Goal: Check status: Check status

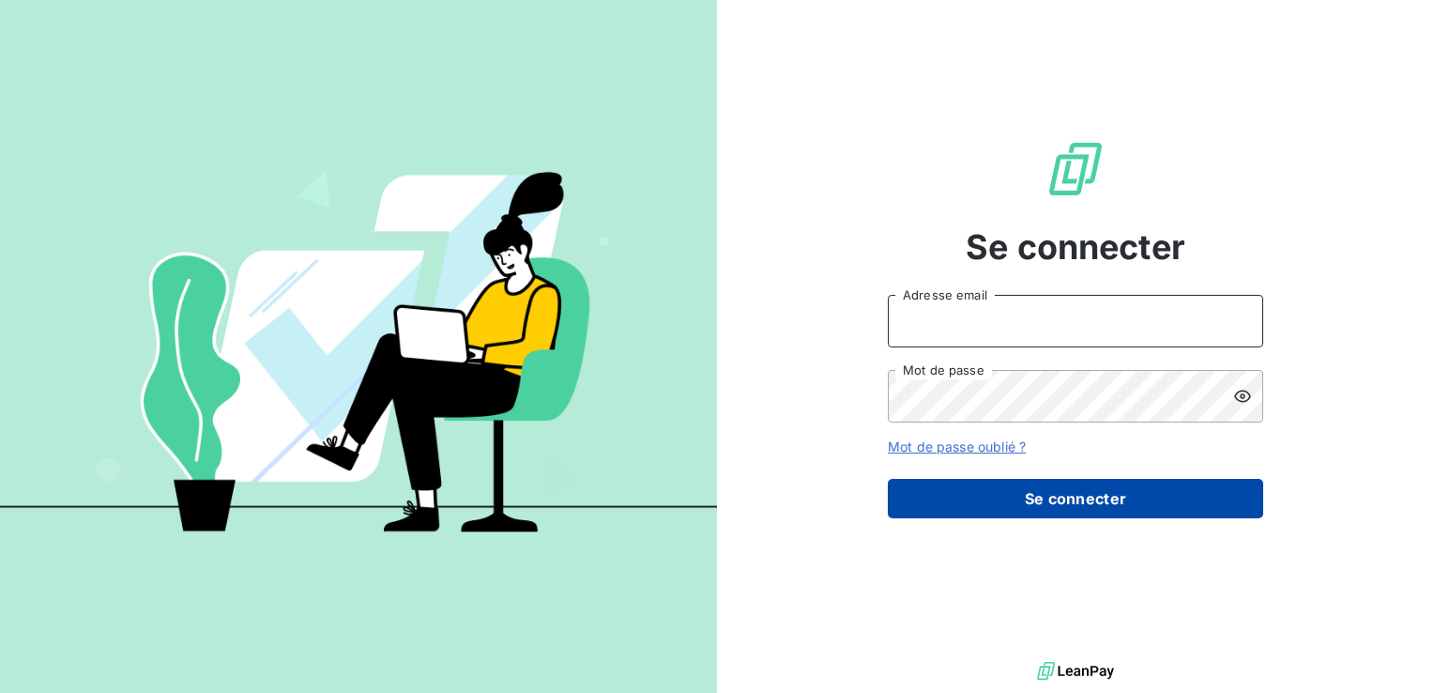
type input "[EMAIL_ADDRESS][DOMAIN_NAME]"
click at [988, 498] on button "Se connecter" at bounding box center [1075, 498] width 375 height 39
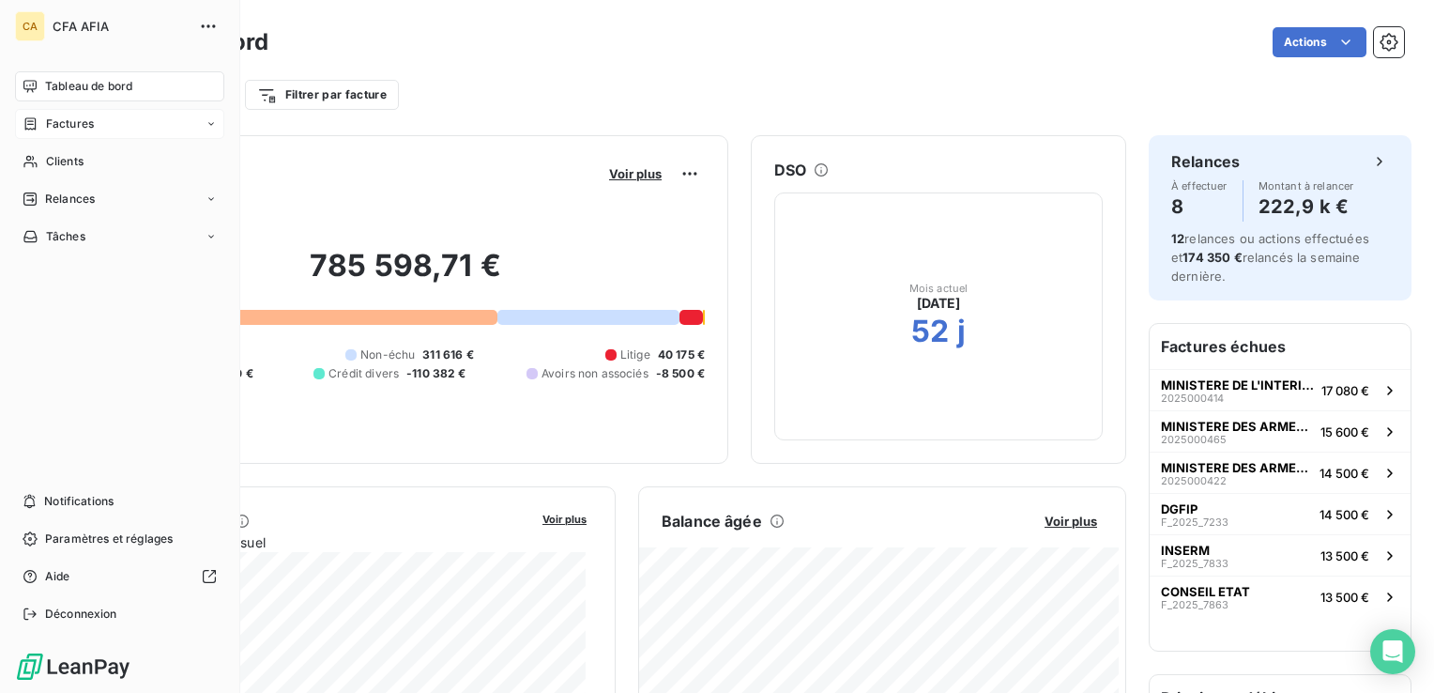
click at [54, 122] on span "Factures" at bounding box center [70, 123] width 48 height 17
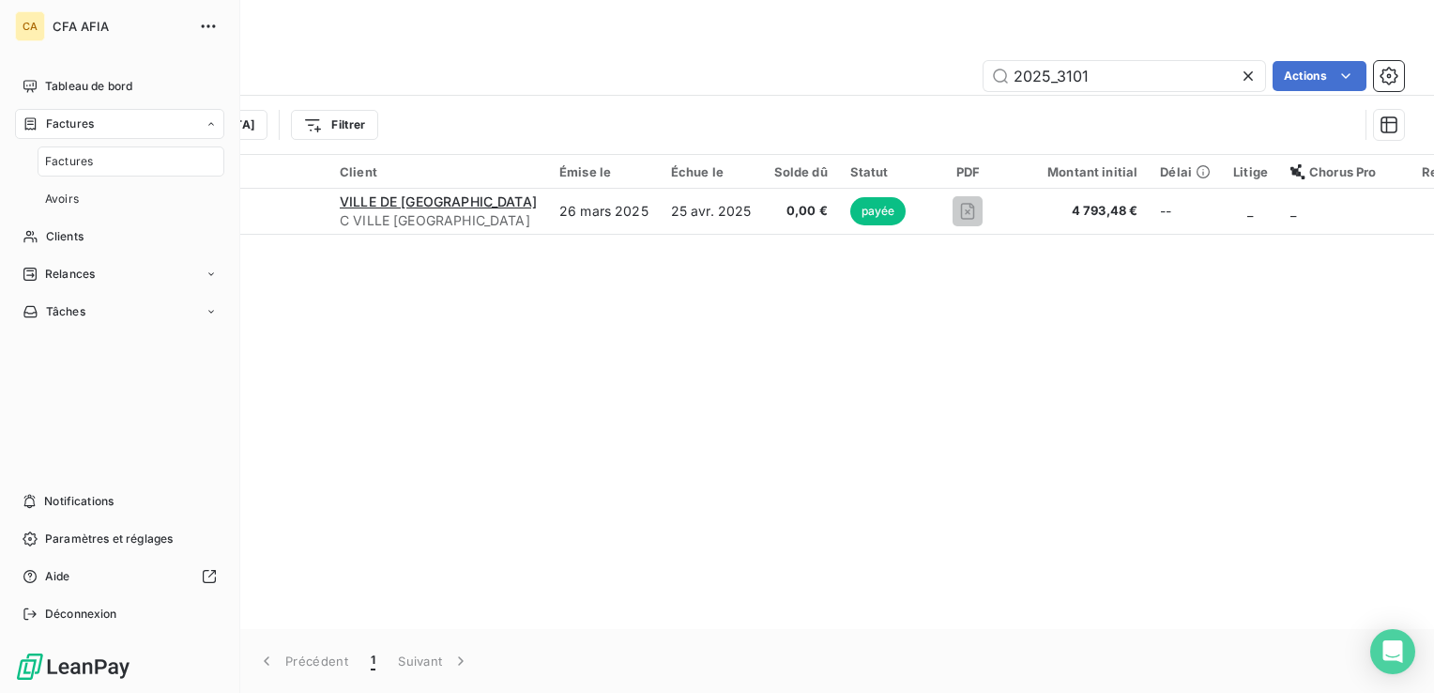
click at [59, 163] on span "Factures" at bounding box center [69, 161] width 48 height 17
click at [92, 161] on div "Factures" at bounding box center [131, 161] width 187 height 30
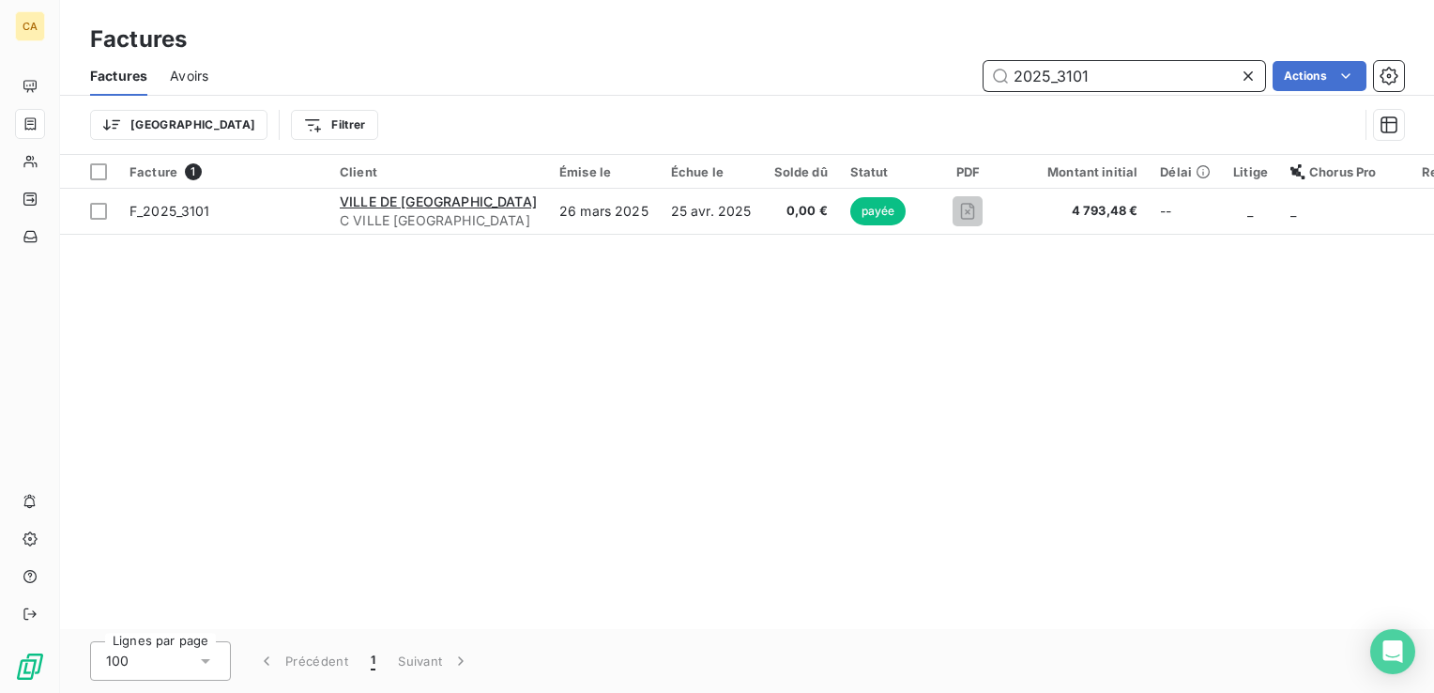
click at [1111, 68] on input "2025_3101" at bounding box center [1125, 76] width 282 height 30
drag, startPoint x: 1104, startPoint y: 73, endPoint x: 846, endPoint y: 69, distance: 258.2
click at [846, 69] on div "2025_3101 Actions" at bounding box center [817, 76] width 1173 height 30
paste input "PUB2024014690"
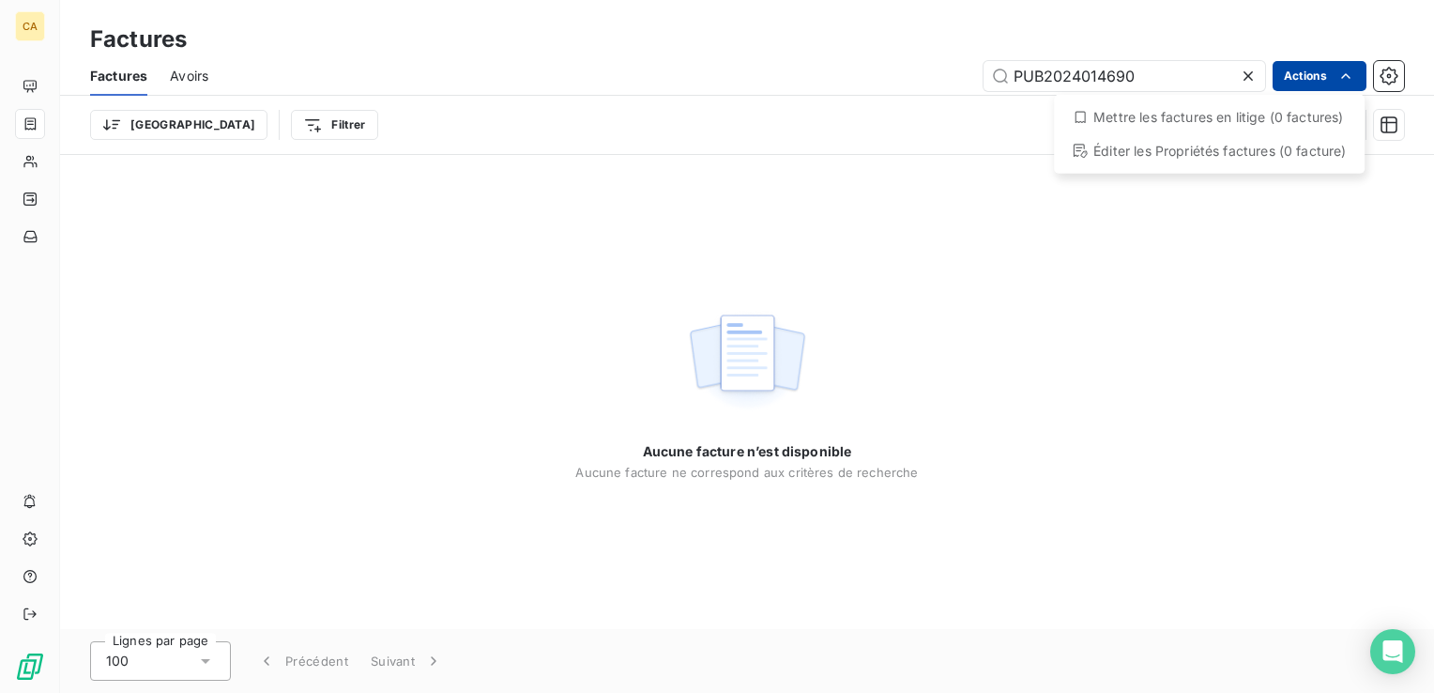
click at [1309, 79] on html "CA Factures Factures Avoirs PUB2024014690 Actions Mettre les factures en litige…" at bounding box center [717, 346] width 1434 height 693
click at [1213, 293] on html "CA Factures Factures Avoirs PUB2024014690 Actions Mettre les factures en litige…" at bounding box center [717, 346] width 1434 height 693
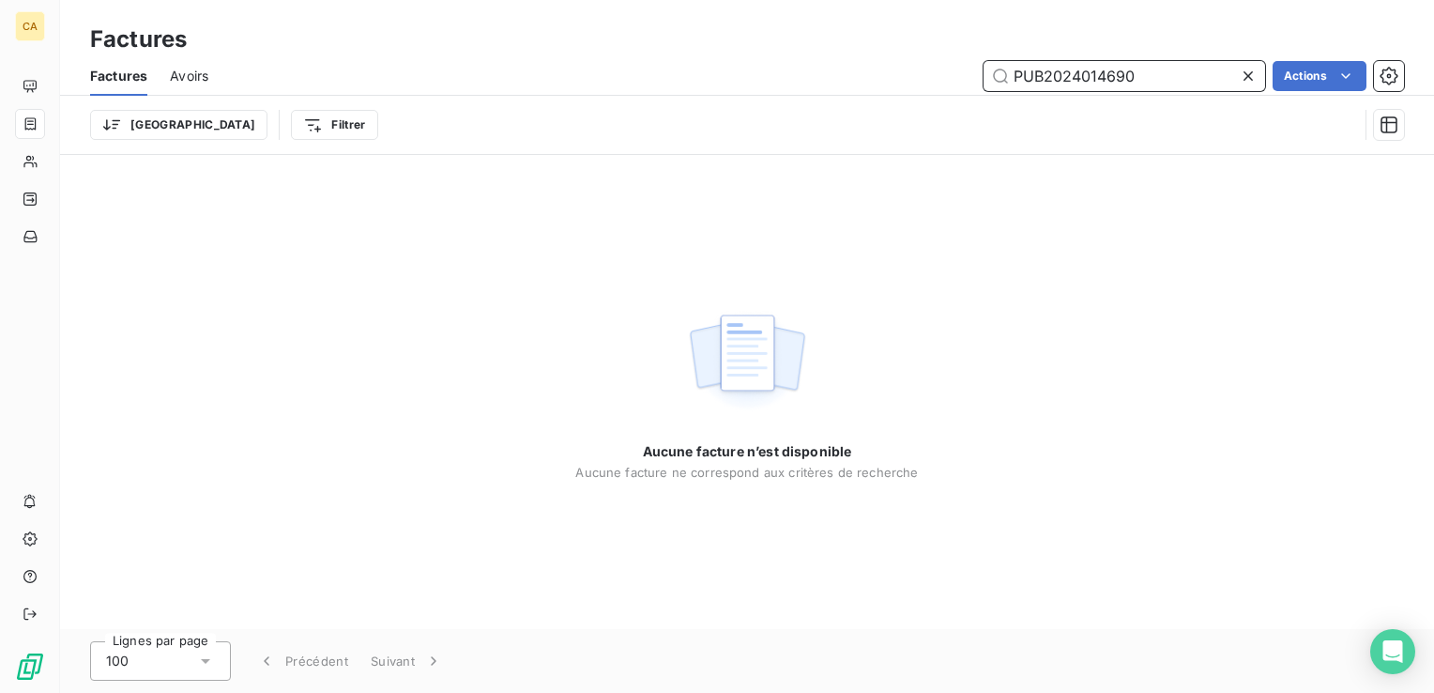
click at [1172, 76] on input "PUB2024014690" at bounding box center [1125, 76] width 282 height 30
click at [1042, 70] on input "PUB2024014690" at bounding box center [1125, 76] width 282 height 30
drag, startPoint x: 1047, startPoint y: 73, endPoint x: 946, endPoint y: 68, distance: 100.6
click at [946, 68] on div "PUB2024014690 Actions" at bounding box center [817, 76] width 1173 height 30
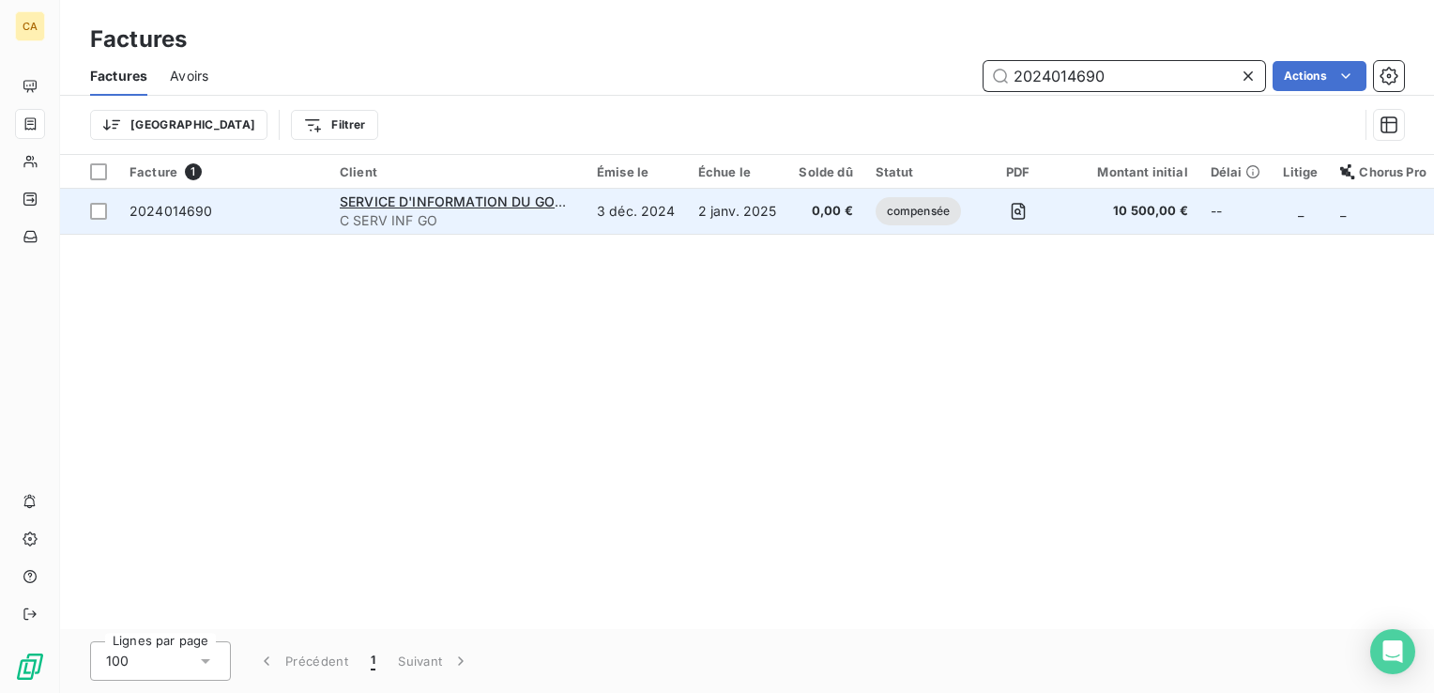
type input "2024014690"
click at [919, 212] on span "compensée" at bounding box center [918, 211] width 85 height 28
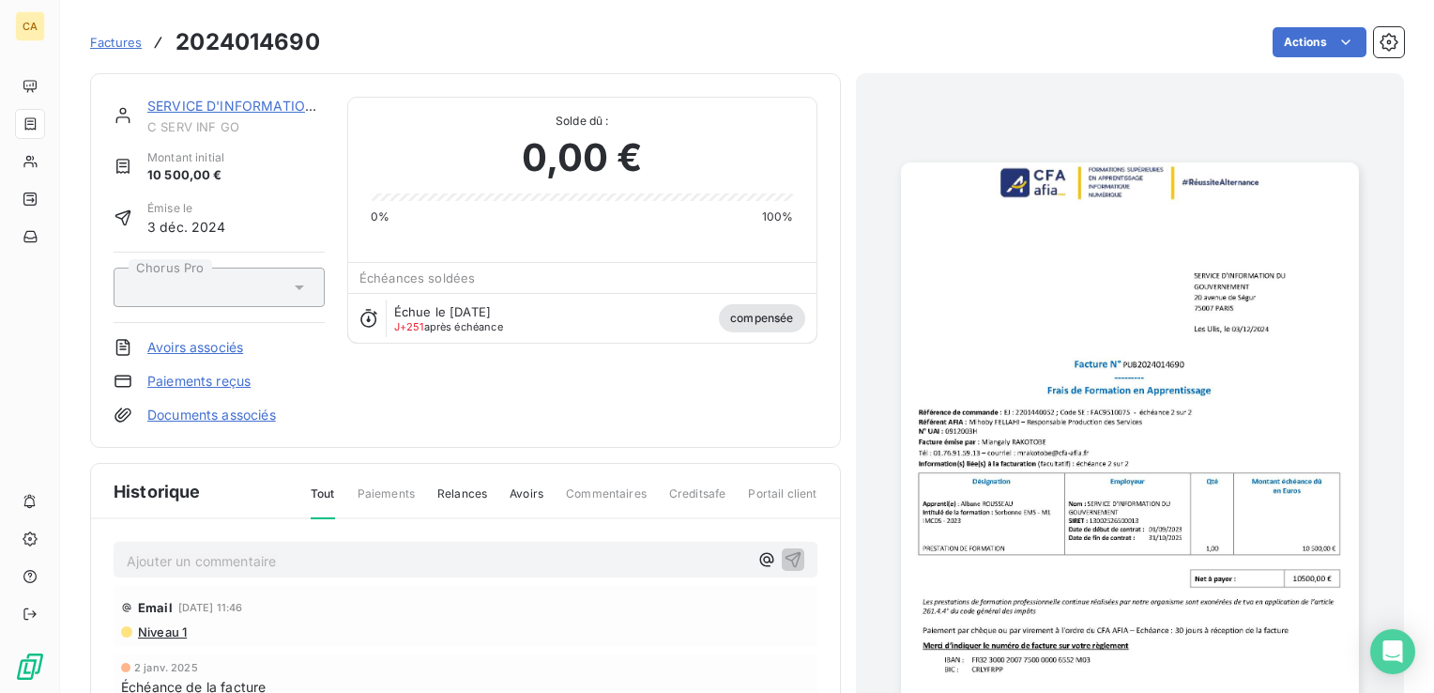
click at [106, 40] on span "Factures" at bounding box center [116, 42] width 52 height 15
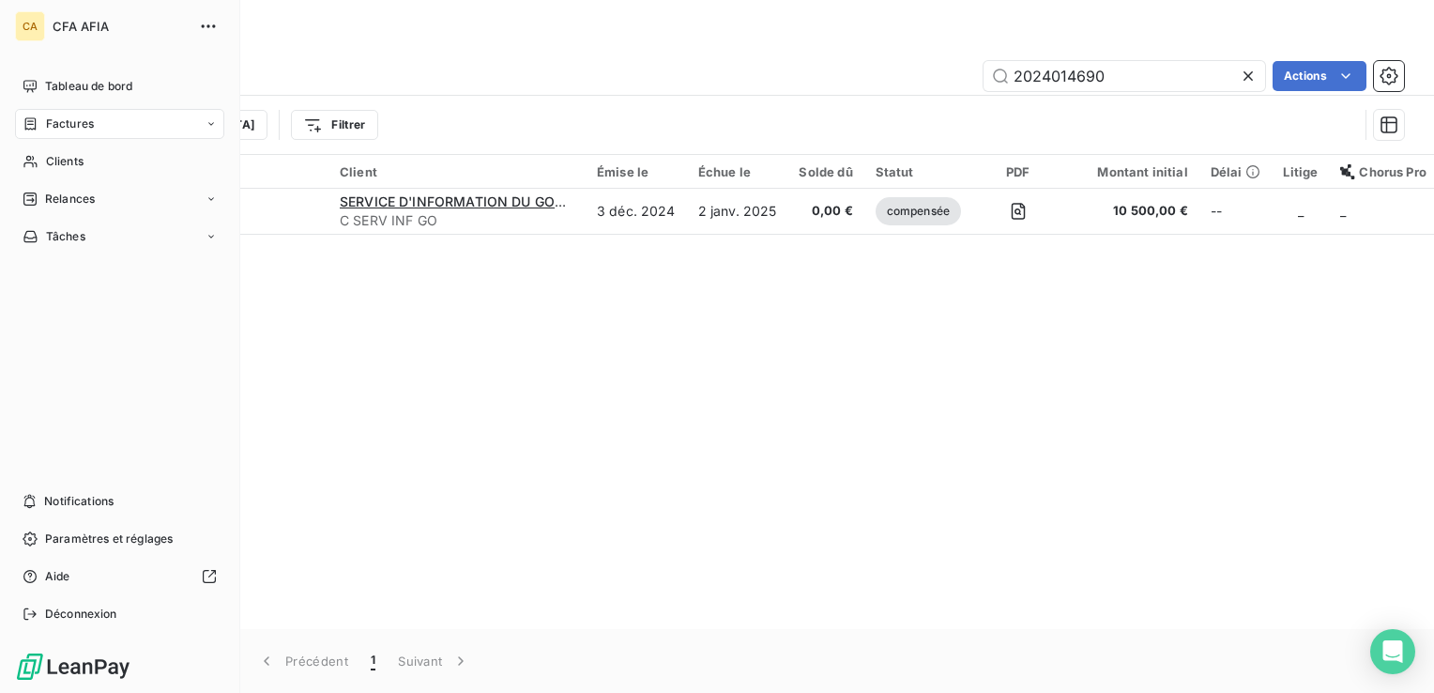
click at [79, 122] on span "Factures" at bounding box center [70, 123] width 48 height 17
click at [77, 199] on span "Avoirs" at bounding box center [62, 199] width 34 height 17
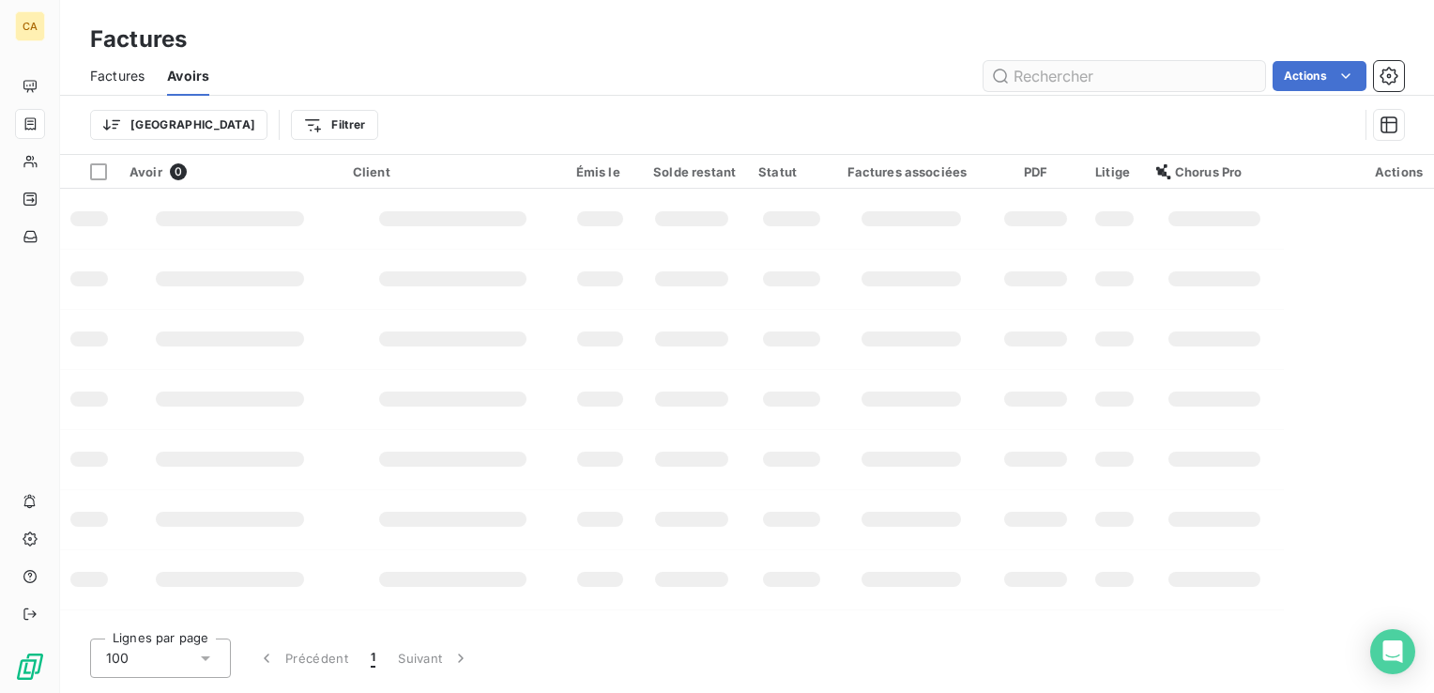
click at [1057, 81] on input "text" at bounding box center [1125, 76] width 282 height 30
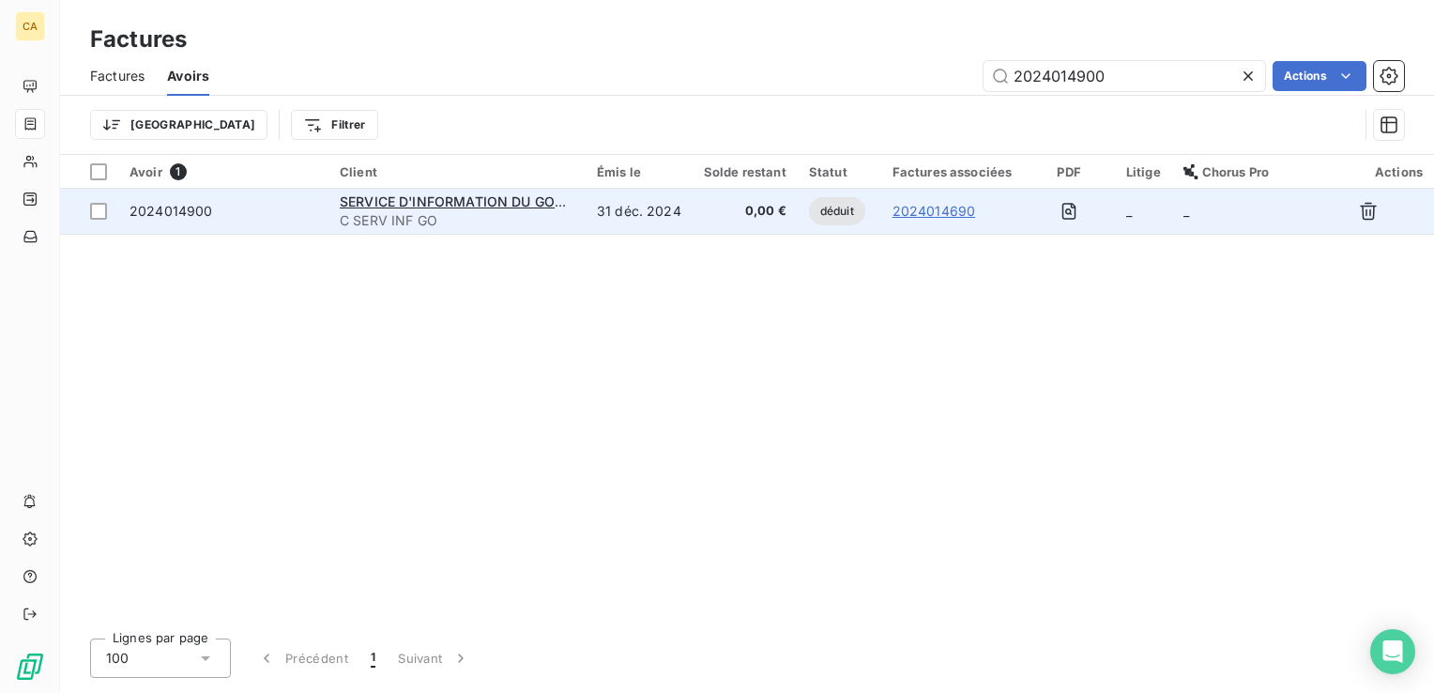
type input "2024014900"
click at [927, 208] on link "2024014690" at bounding box center [935, 211] width 84 height 19
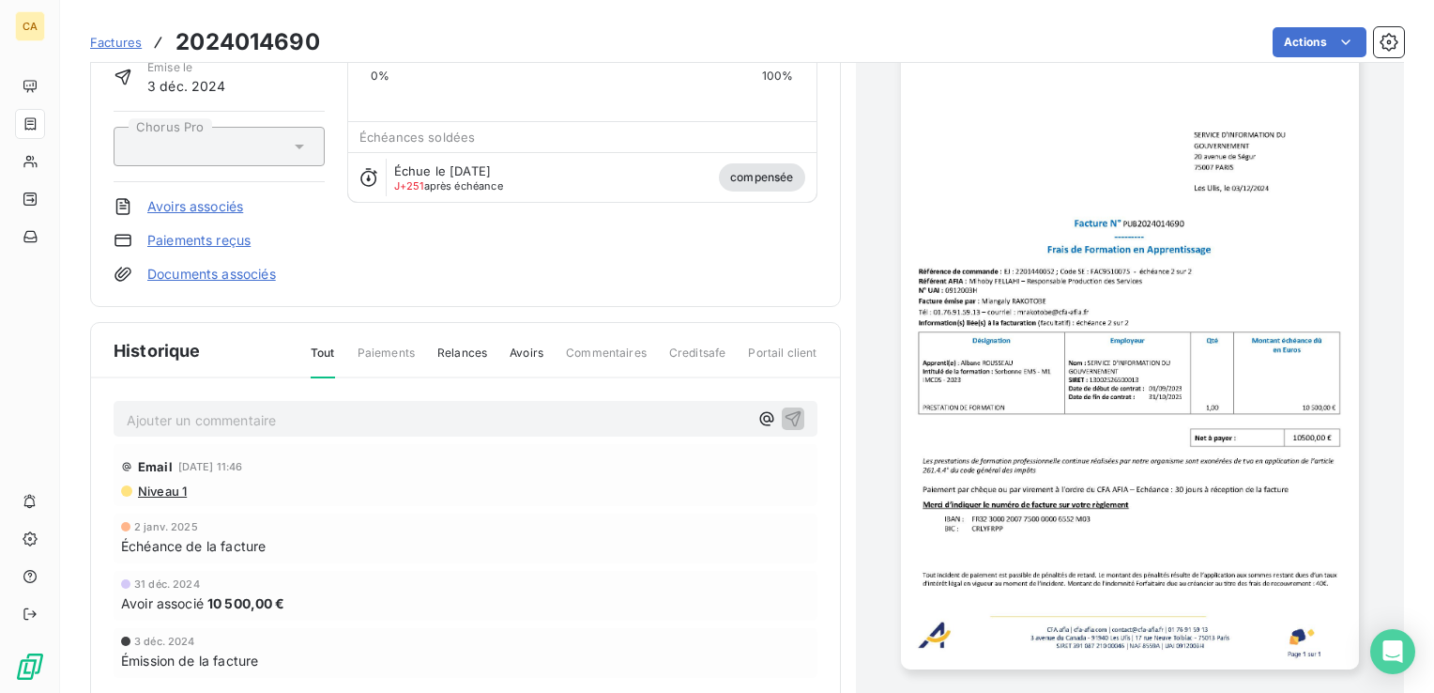
scroll to position [48, 0]
